Goal: Information Seeking & Learning: Learn about a topic

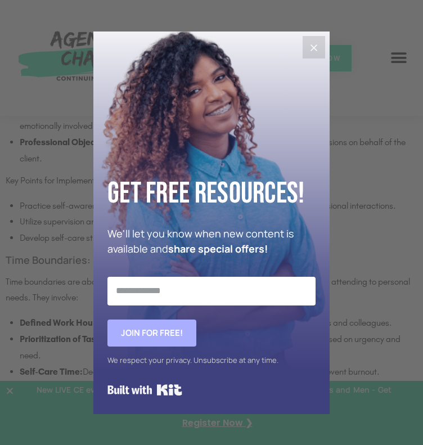
scroll to position [1872, 0]
click at [315, 48] on icon "Close" at bounding box center [314, 47] width 7 height 7
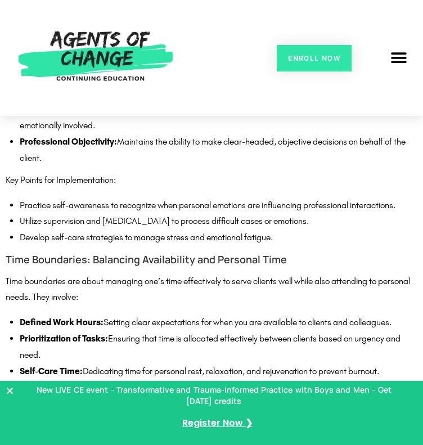
click at [79, 230] on li "Utilize supervision and [MEDICAL_DATA] to process difficult cases or emotions." at bounding box center [219, 221] width 398 height 16
click at [291, 246] on li "Develop self-care strategies to manage stress and emotional fatigue." at bounding box center [219, 238] width 398 height 16
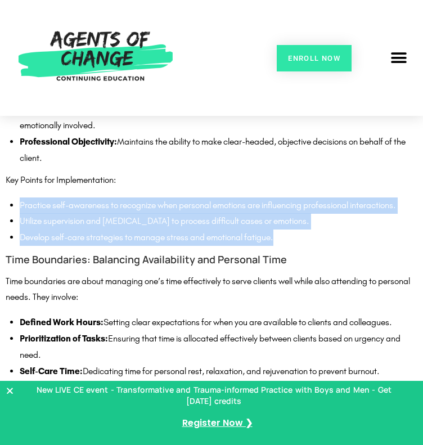
drag, startPoint x: 289, startPoint y: 336, endPoint x: 19, endPoint y: 294, distance: 273.8
click at [19, 294] on div "Professional Boundaries: The Cornerstone of Ethical Practice Professional bound…" at bounding box center [212, 375] width 412 height 1196
copy ul "Practice self-awareness to recognize when personal emotions are influencing pro…"
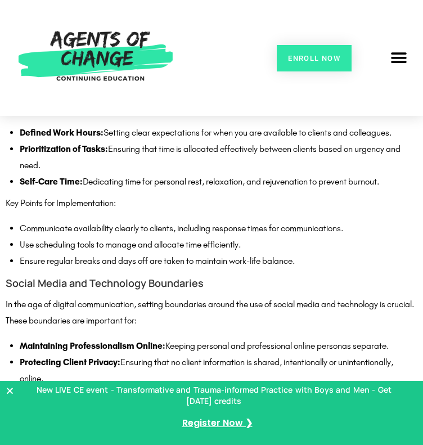
scroll to position [2063, 0]
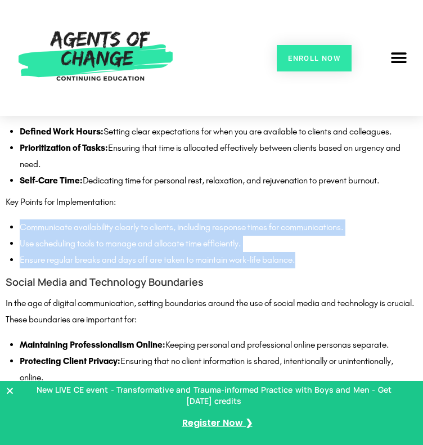
drag, startPoint x: 31, startPoint y: 308, endPoint x: 315, endPoint y: 341, distance: 285.4
click at [315, 268] on ul "Communicate availability clearly to clients, including response times for commu…" at bounding box center [219, 243] width 398 height 48
copy ul "Communicate availability clearly to clients, including response times for commu…"
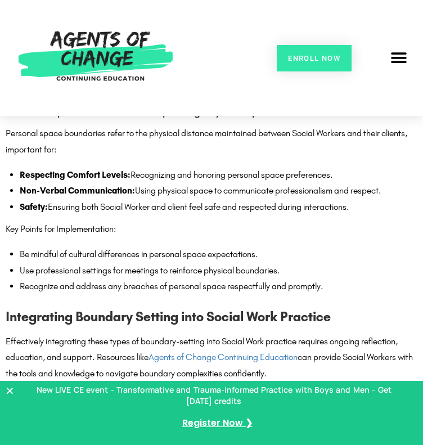
scroll to position [2464, 0]
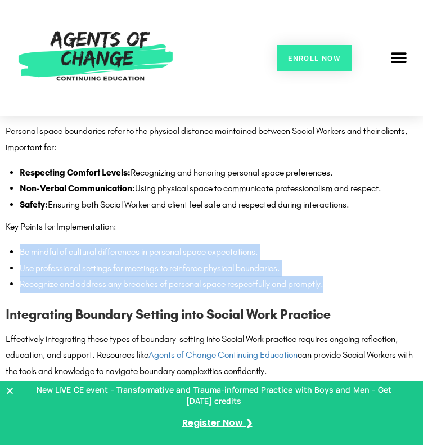
drag, startPoint x: 344, startPoint y: 349, endPoint x: 27, endPoint y: 322, distance: 318.5
copy ul "Be mindful of cultural differences in personal space expectations. Use professi…"
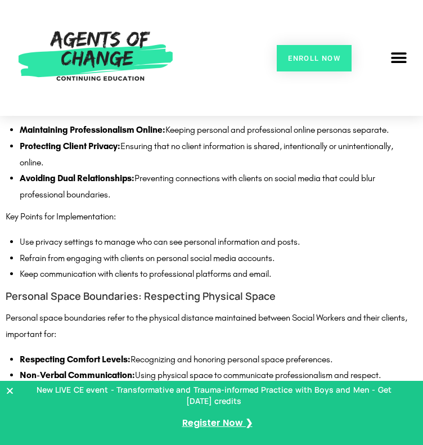
scroll to position [2279, 0]
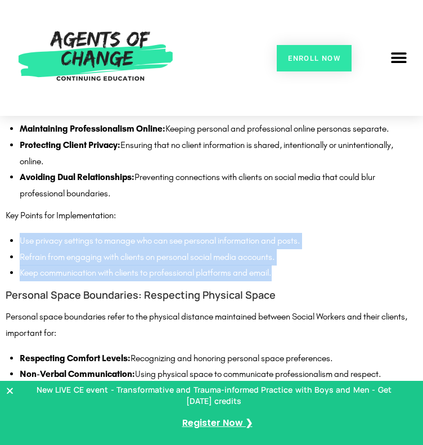
drag, startPoint x: 30, startPoint y: 307, endPoint x: 297, endPoint y: 335, distance: 267.7
click at [297, 281] on ul "Use privacy settings to manage who can see personal information and posts. Refr…" at bounding box center [219, 257] width 398 height 48
copy ul "Use privacy settings to manage who can see personal information and posts. Refr…"
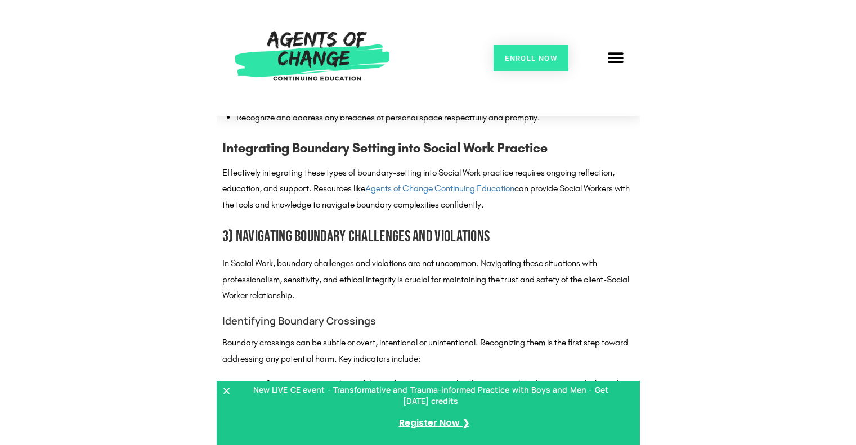
scroll to position [2642, 0]
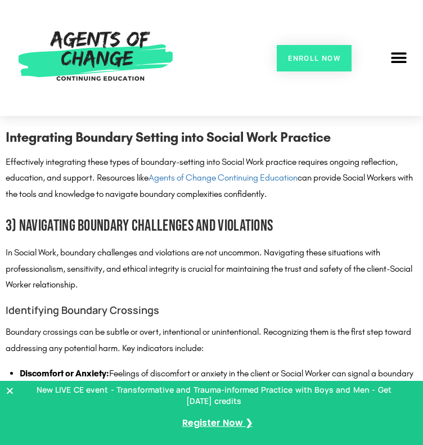
drag, startPoint x: 17, startPoint y: 227, endPoint x: 303, endPoint y: 255, distance: 286.6
click at [303, 203] on p "Effectively integrating these types of boundary-setting into Social Work practi…" at bounding box center [212, 178] width 412 height 48
click at [85, 203] on p "Effectively integrating these types of boundary-setting into Social Work practi…" at bounding box center [212, 178] width 412 height 48
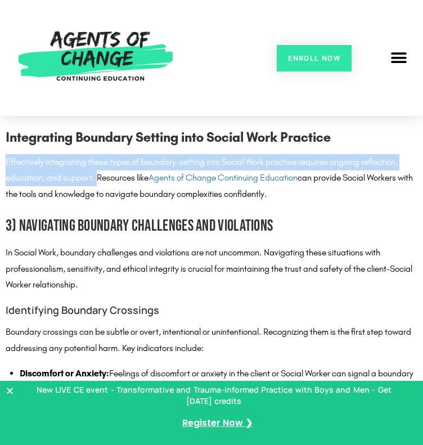
drag, startPoint x: 17, startPoint y: 226, endPoint x: 110, endPoint y: 243, distance: 94.5
click at [110, 203] on p "Effectively integrating these types of boundary-setting into Social Work practi…" at bounding box center [212, 178] width 412 height 48
copy p "Effectively integrating these types of boundary-setting into Social Work practi…"
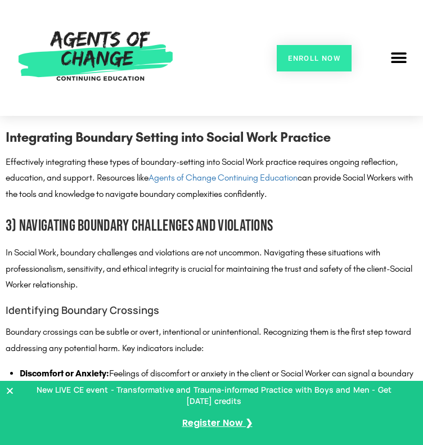
click at [347, 203] on p "Effectively integrating these types of boundary-setting into Social Work practi…" at bounding box center [212, 178] width 412 height 48
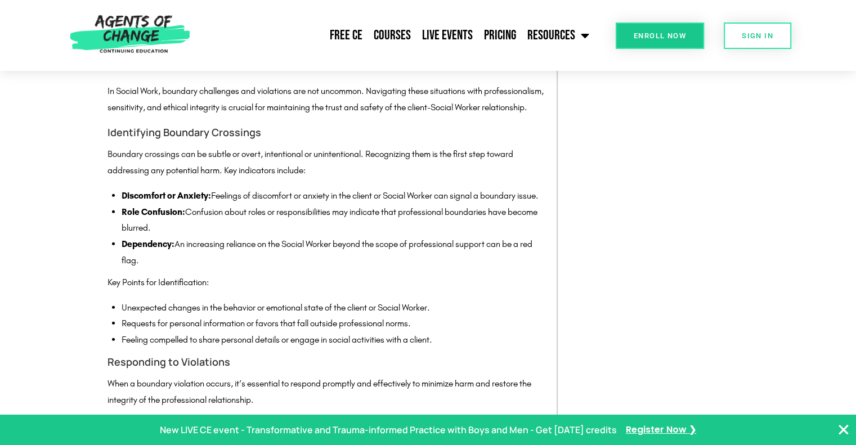
scroll to position [2706, 0]
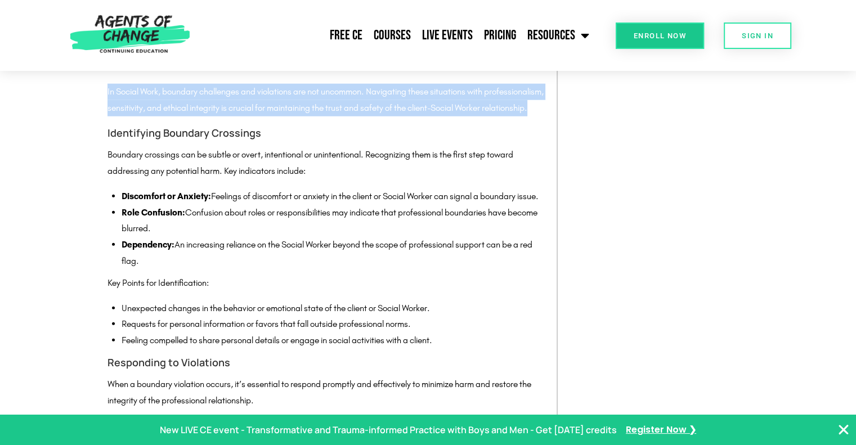
drag, startPoint x: 108, startPoint y: 109, endPoint x: 189, endPoint y: 143, distance: 88.0
click at [189, 116] on p "In Social Work, boundary challenges and violations are not uncommon. Navigating…" at bounding box center [326, 100] width 438 height 33
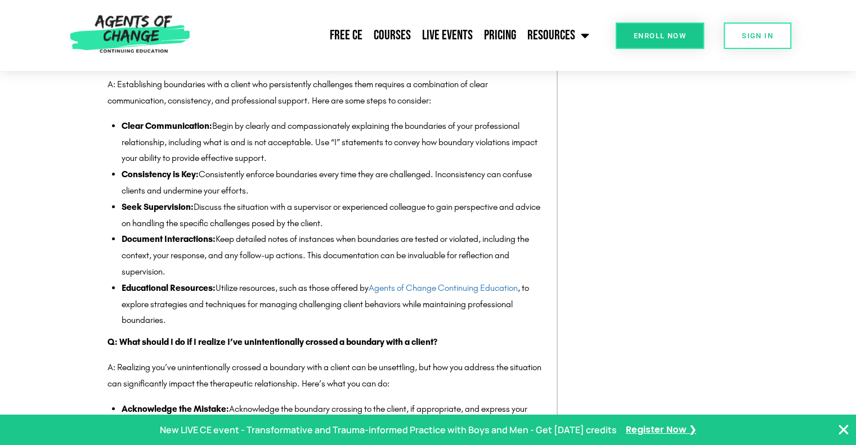
scroll to position [3771, 0]
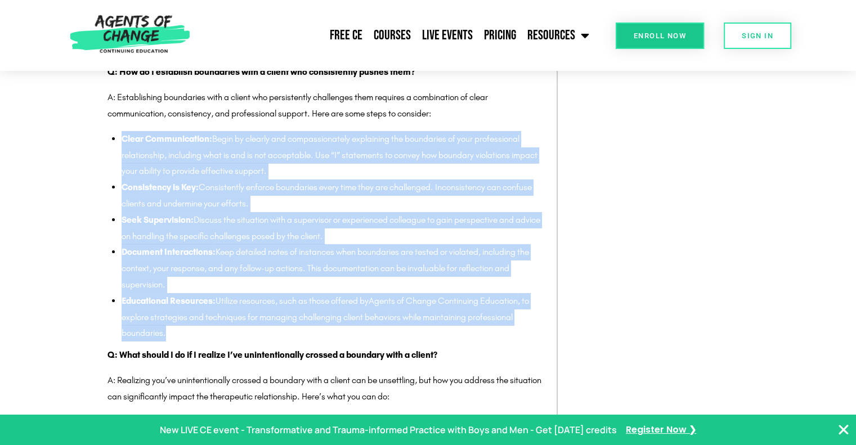
drag, startPoint x: 177, startPoint y: 383, endPoint x: 74, endPoint y: 190, distance: 219.2
copy ul "Lorem Ipsumdolorsit: Ametc ad elitsed doe temporincididun utlaboreet dol magnaa…"
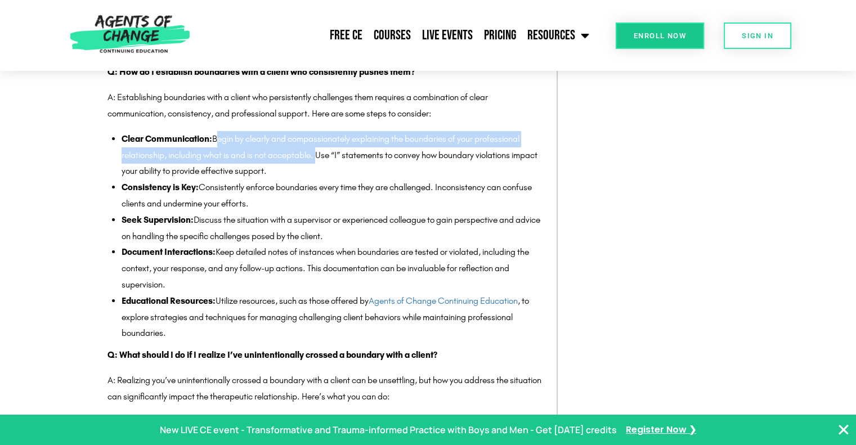
drag, startPoint x: 214, startPoint y: 188, endPoint x: 319, endPoint y: 204, distance: 105.9
click at [319, 179] on li "Clear Communication: Begin by clearly and compassionately explaining the bounda…" at bounding box center [334, 155] width 424 height 48
copy li "Begin by clearly and compassionately explaining the boundaries of your professi…"
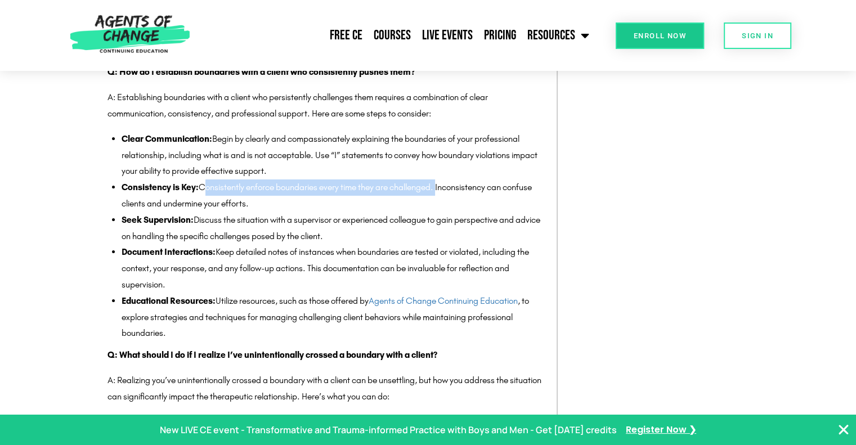
drag, startPoint x: 203, startPoint y: 236, endPoint x: 441, endPoint y: 233, distance: 238.0
click at [423, 212] on li "Consistency is Key: Consistently enforce boundaries every time they are challen…" at bounding box center [334, 195] width 424 height 33
copy li "Consistently enforce boundaries every time they are challenged."
click at [194, 245] on li "Seek Supervision: Discuss the situation with a supervisor or experienced collea…" at bounding box center [334, 228] width 424 height 33
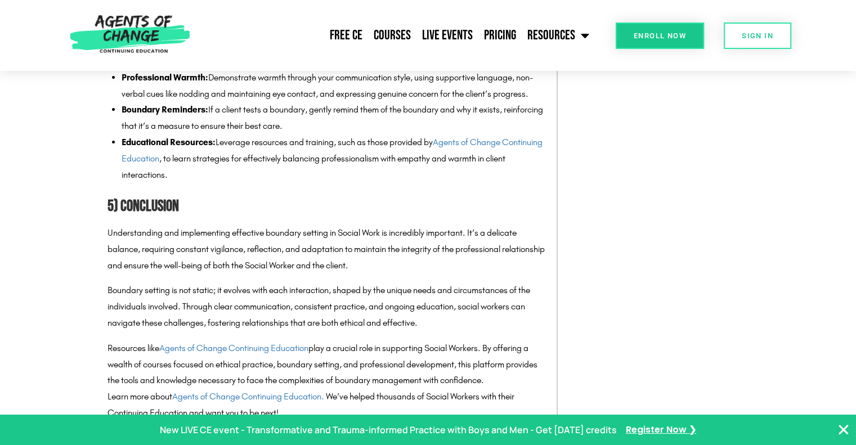
scroll to position [4455, 0]
